Goal: Task Accomplishment & Management: Manage account settings

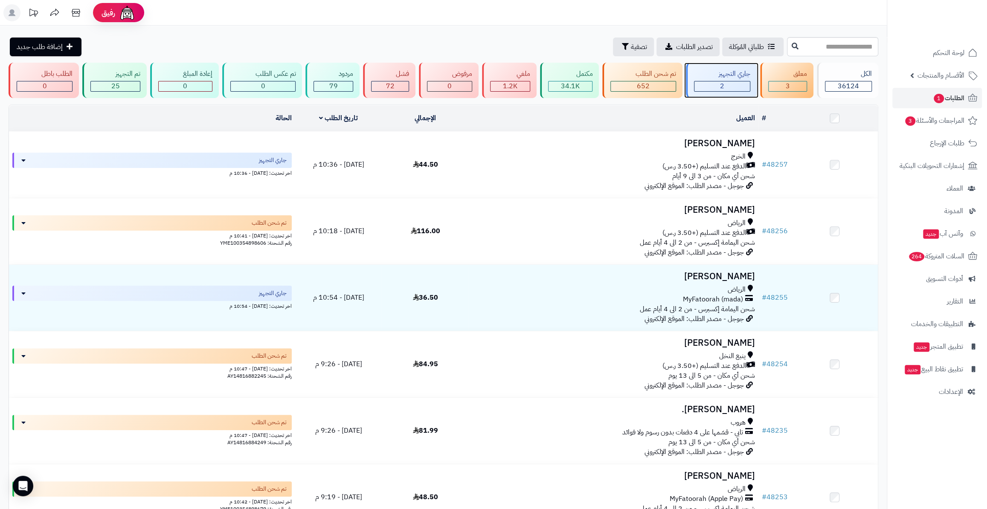
click at [719, 74] on div "جاري التجهيز" at bounding box center [722, 74] width 56 height 10
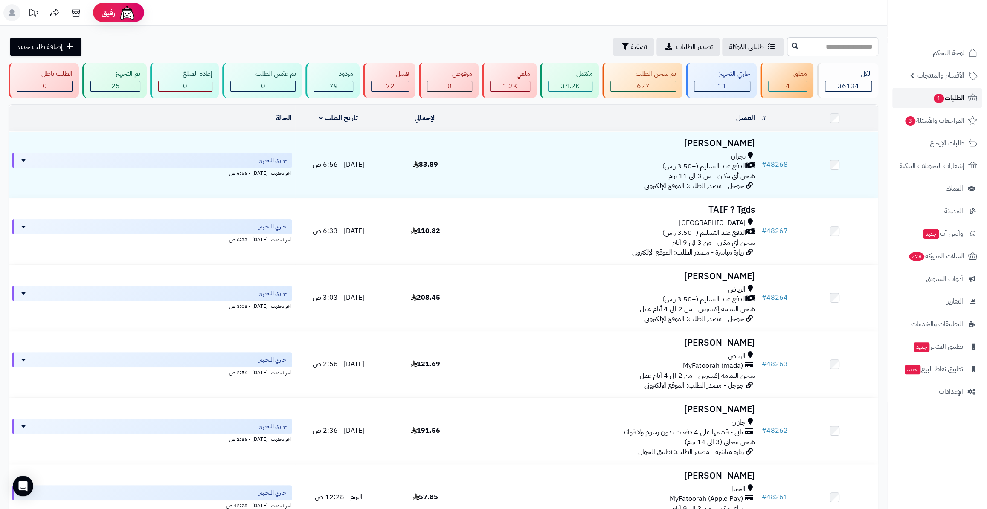
click at [907, 102] on link "الطلبات 1" at bounding box center [937, 98] width 90 height 20
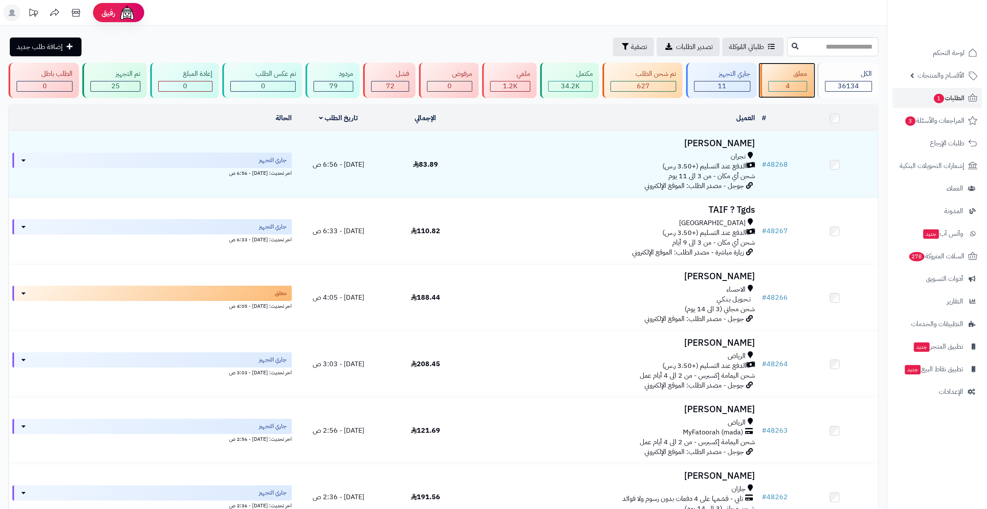
click at [793, 69] on div "معلق" at bounding box center [787, 74] width 38 height 10
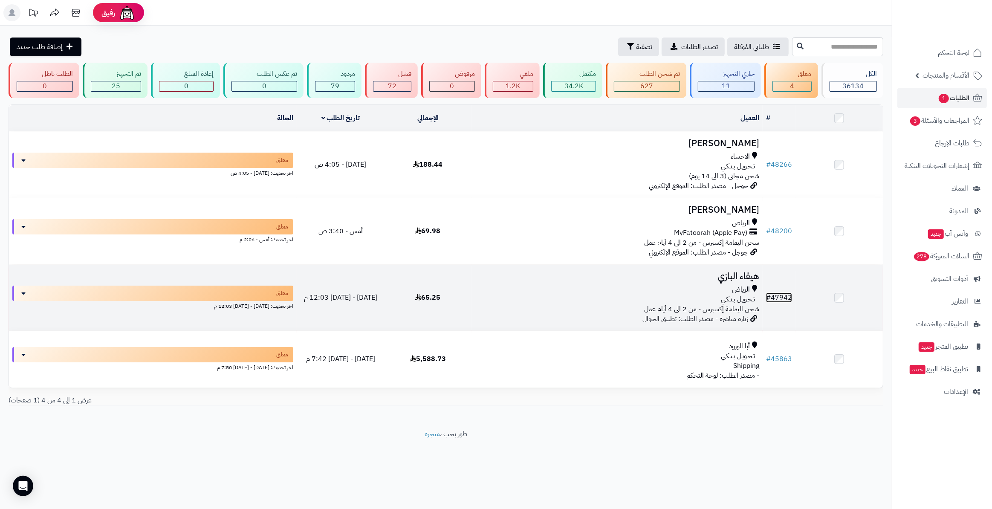
click at [778, 297] on link "# 47942" at bounding box center [779, 298] width 26 height 10
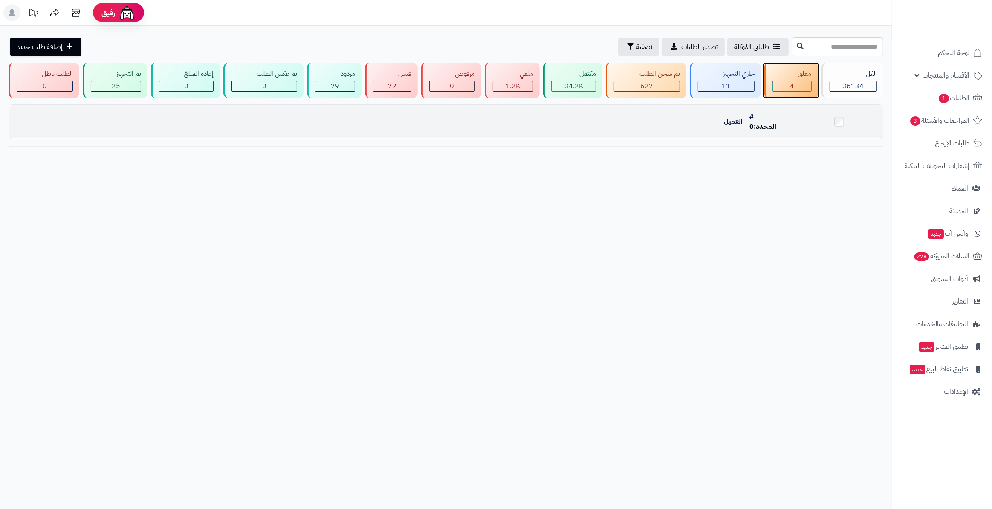
click at [791, 79] on div "معلق 4" at bounding box center [791, 80] width 53 height 35
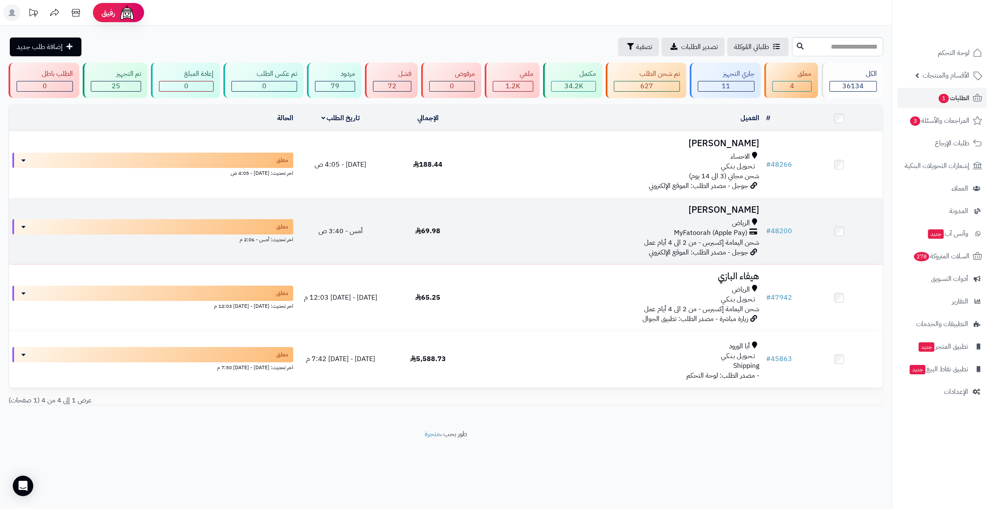
click at [785, 222] on td "# 48200" at bounding box center [779, 231] width 33 height 66
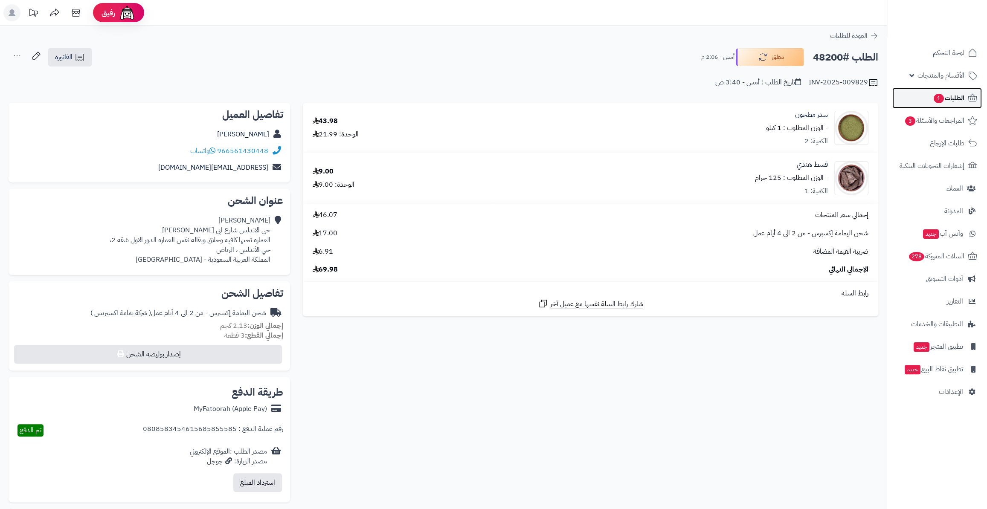
click at [951, 99] on span "الطلبات 1" at bounding box center [949, 98] width 32 height 12
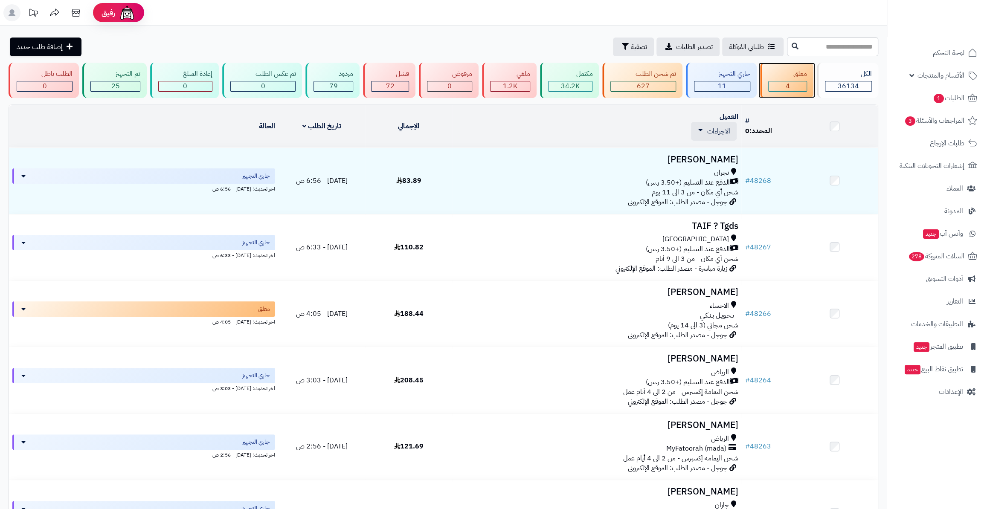
click at [794, 90] on div "4" at bounding box center [787, 86] width 38 height 10
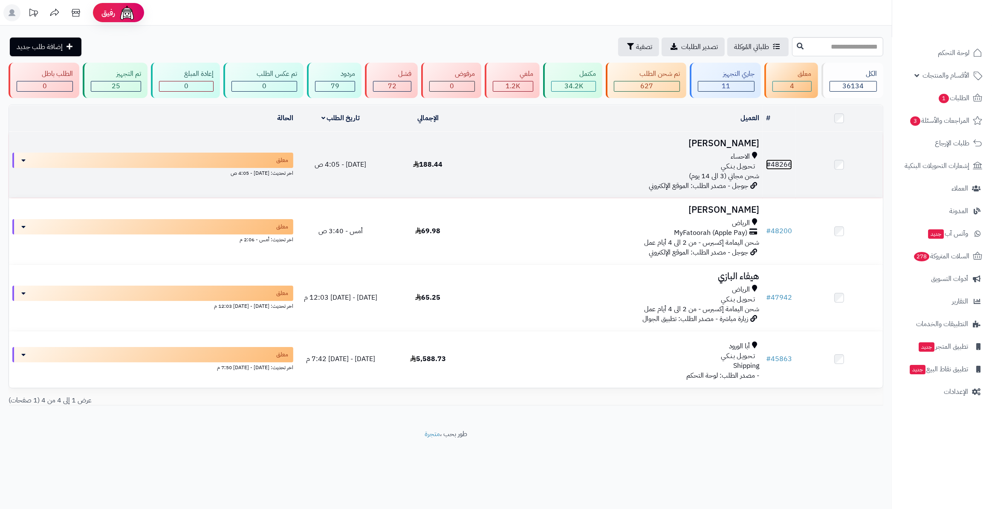
click at [780, 159] on link "# 48266" at bounding box center [779, 164] width 26 height 10
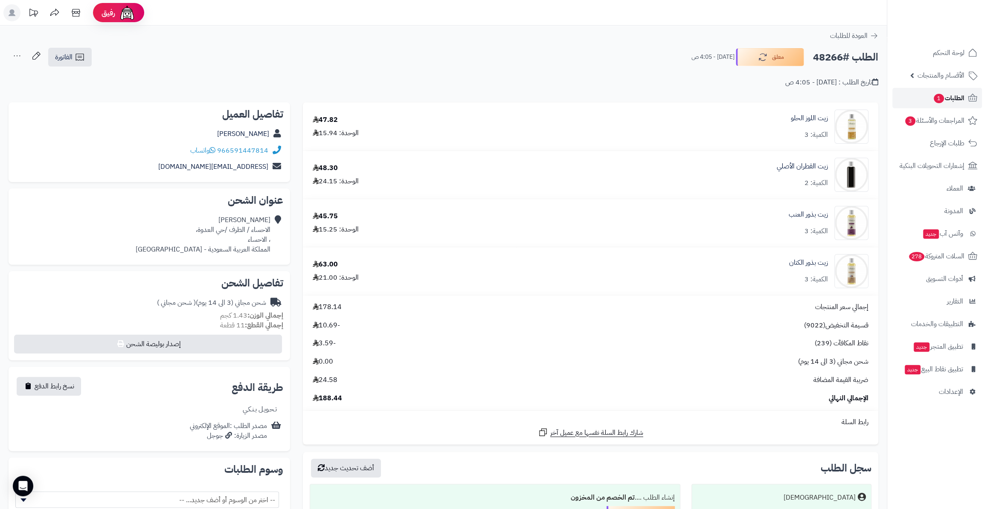
click at [925, 107] on link "الطلبات 1" at bounding box center [937, 98] width 90 height 20
